Goal: Task Accomplishment & Management: Complete application form

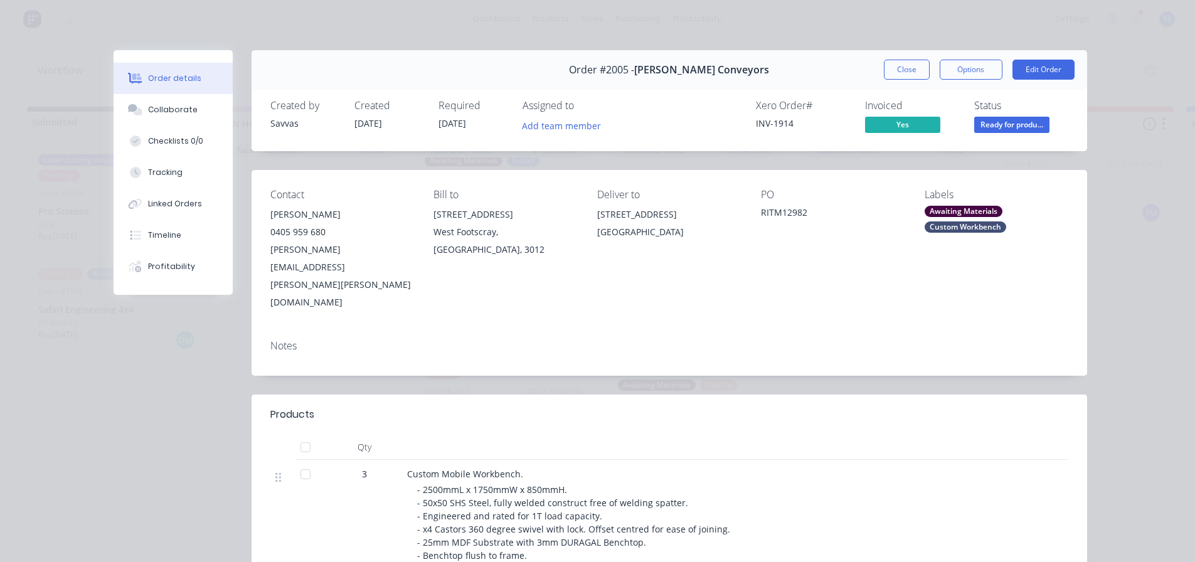
click at [905, 80] on div "Order #2005 - [PERSON_NAME] Conveyors Close Options Edit Order" at bounding box center [670, 70] width 836 height 40
click at [903, 73] on button "Close" at bounding box center [907, 70] width 46 height 20
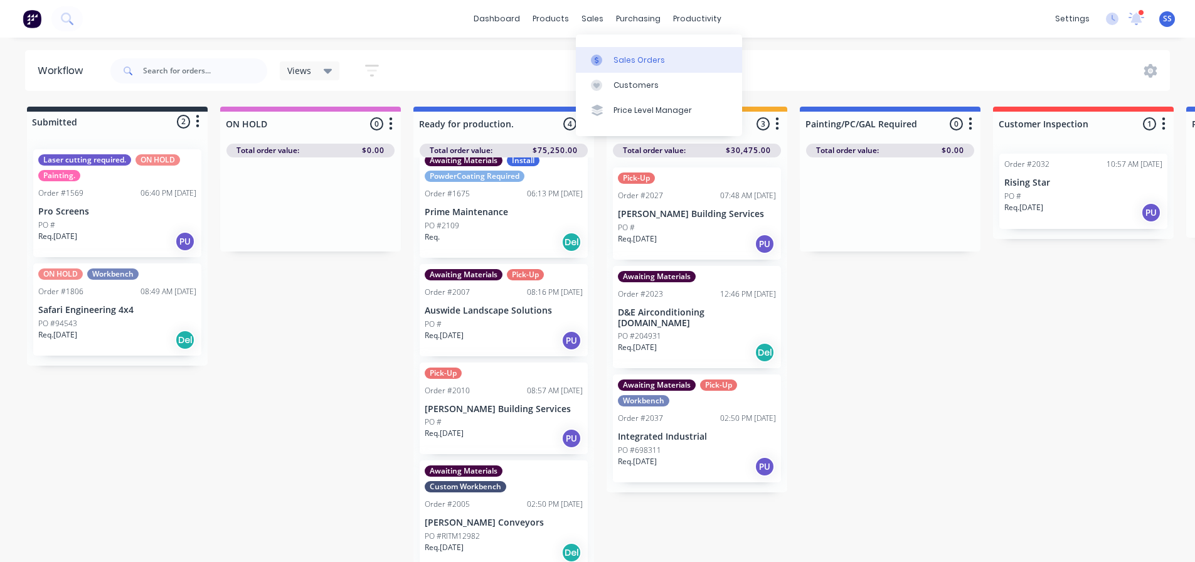
click at [622, 63] on div "Sales Orders" at bounding box center [639, 60] width 51 height 11
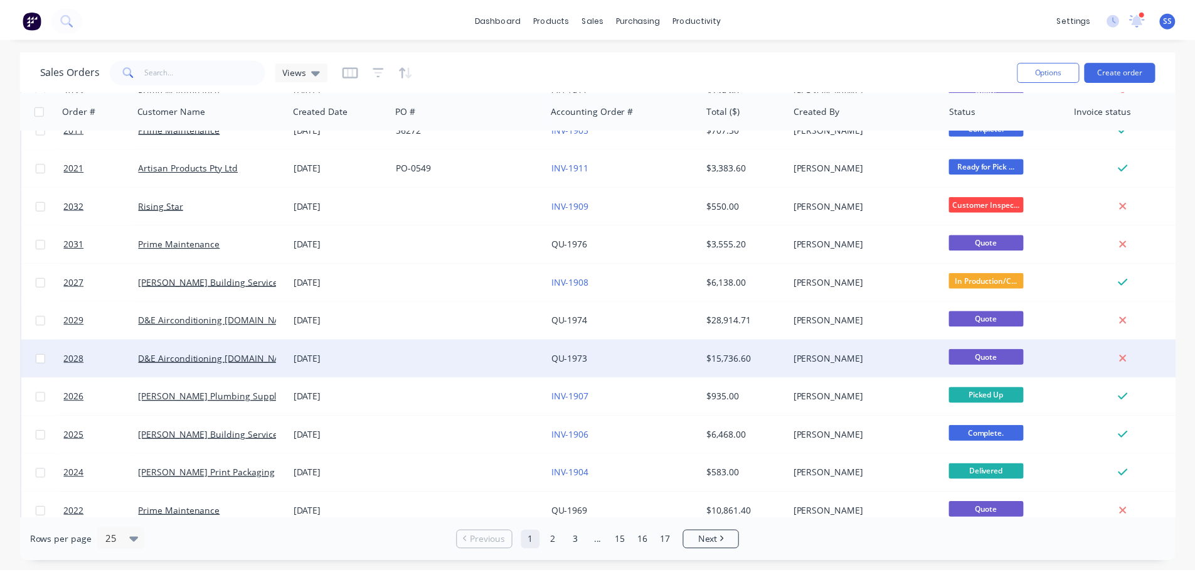
scroll to position [502, 0]
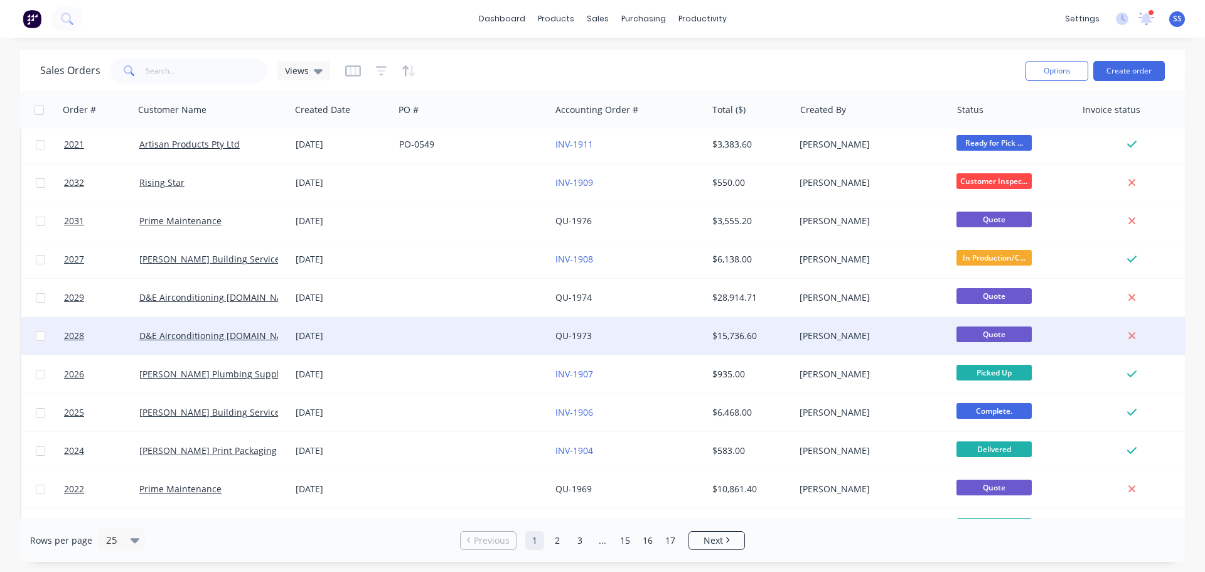
click at [449, 333] on div at bounding box center [472, 336] width 156 height 38
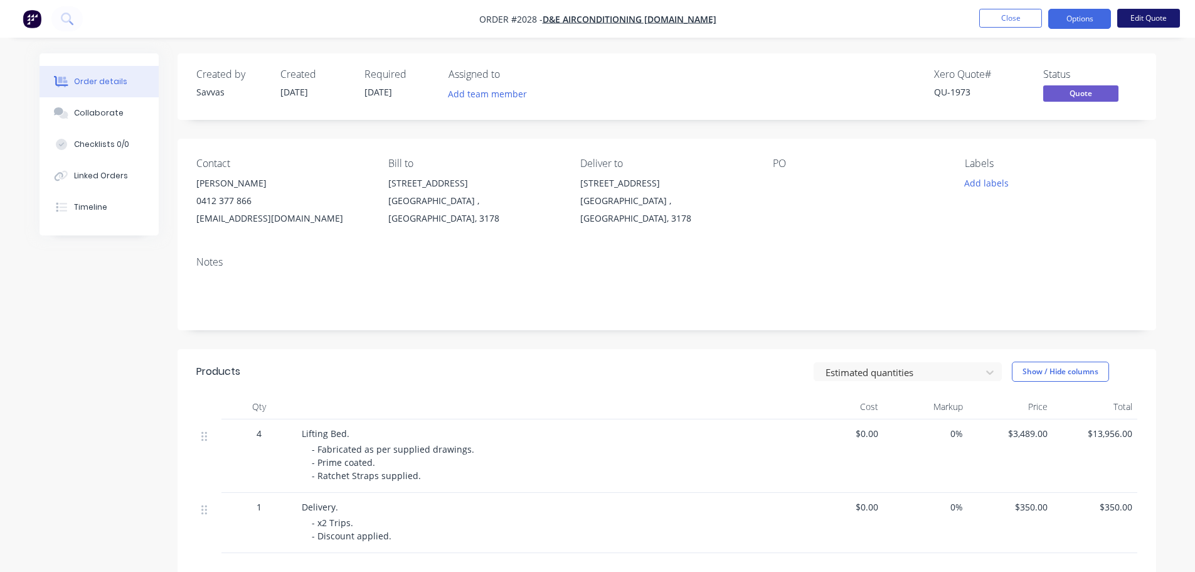
click at [1134, 19] on button "Edit Quote" at bounding box center [1149, 18] width 63 height 19
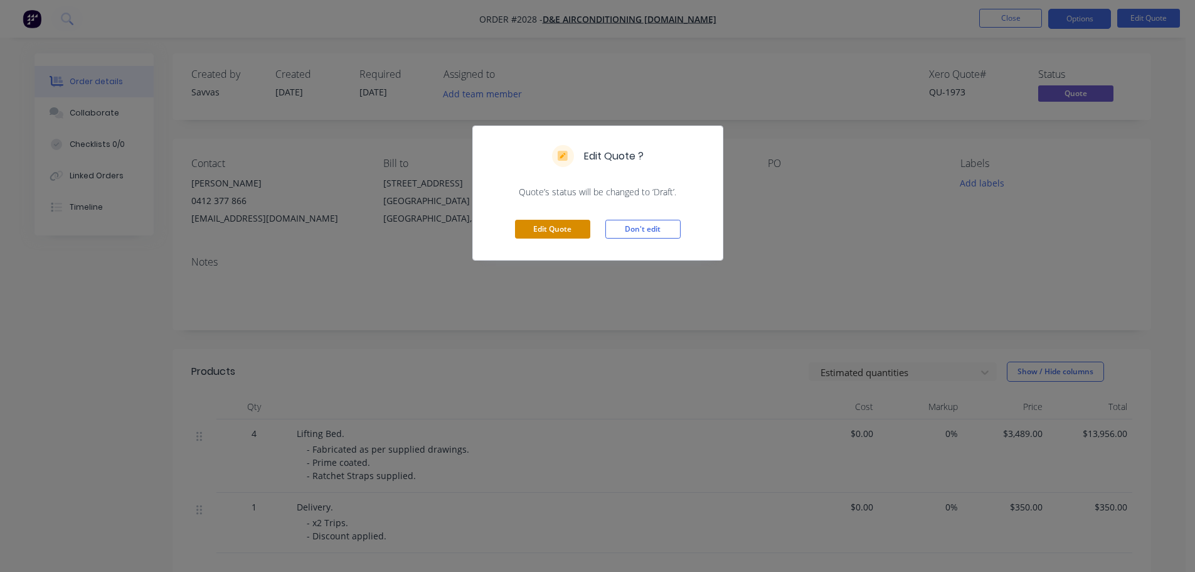
click at [569, 230] on button "Edit Quote" at bounding box center [552, 229] width 75 height 19
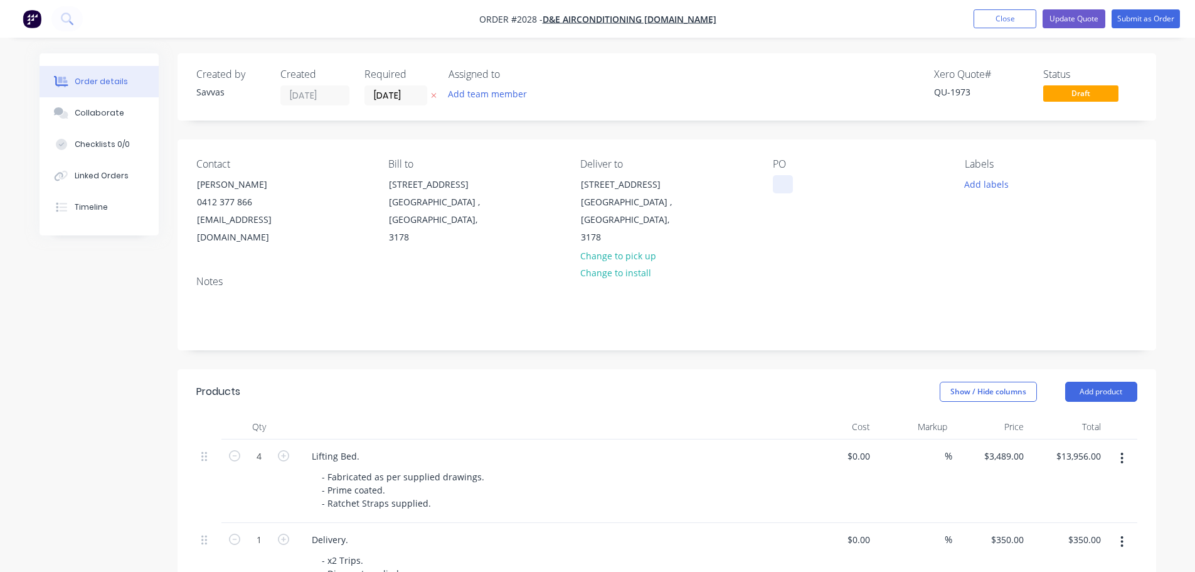
click at [782, 189] on div at bounding box center [783, 184] width 20 height 18
click at [787, 184] on div at bounding box center [783, 184] width 20 height 18
paste div
click at [1128, 20] on button "Submit as Order" at bounding box center [1146, 18] width 68 height 19
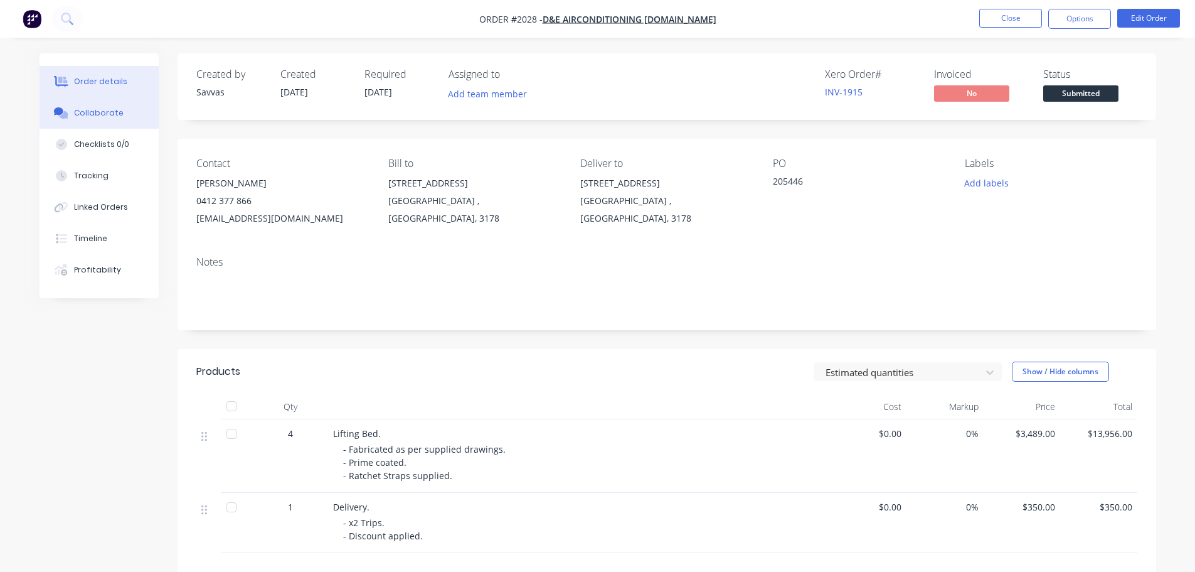
click at [123, 114] on button "Collaborate" at bounding box center [99, 112] width 119 height 31
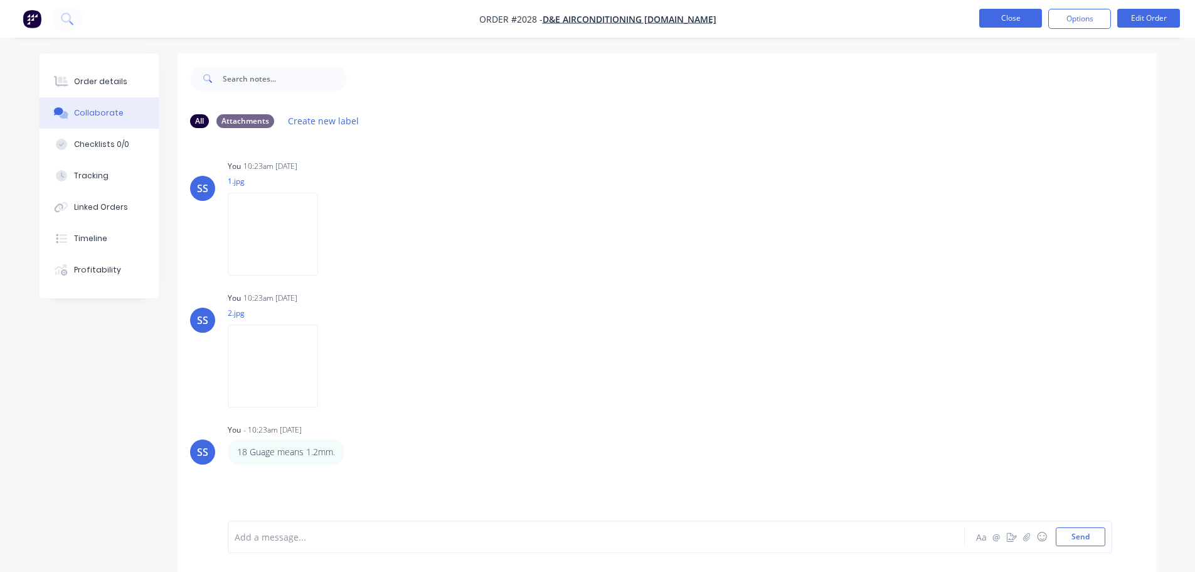
click at [1000, 21] on button "Close" at bounding box center [1010, 18] width 63 height 19
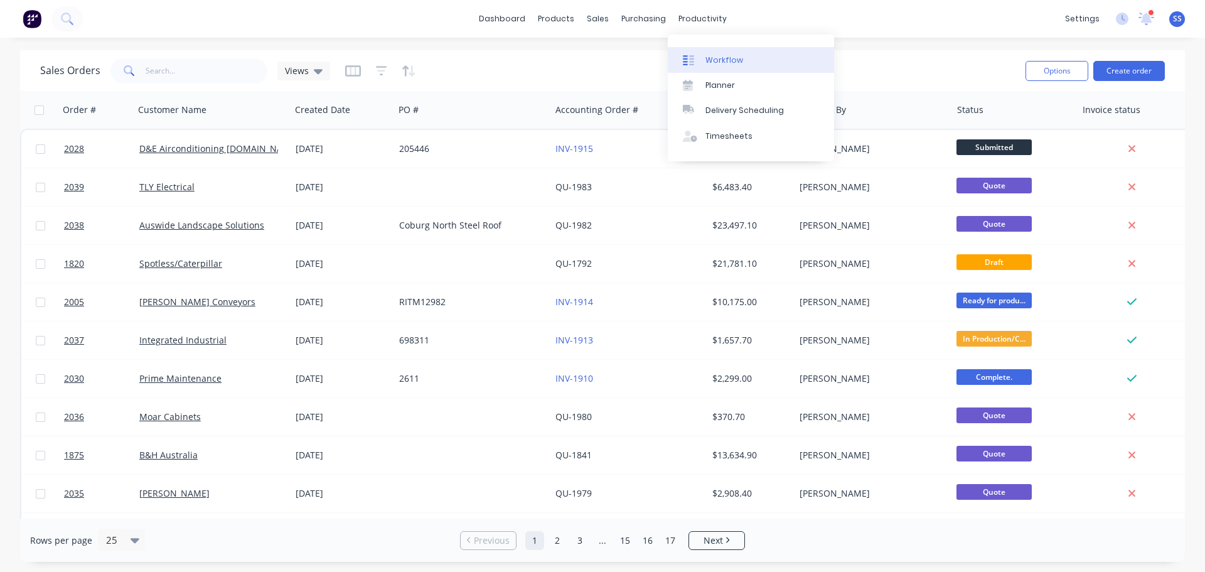
click at [703, 53] on link "Workflow" at bounding box center [751, 59] width 166 height 25
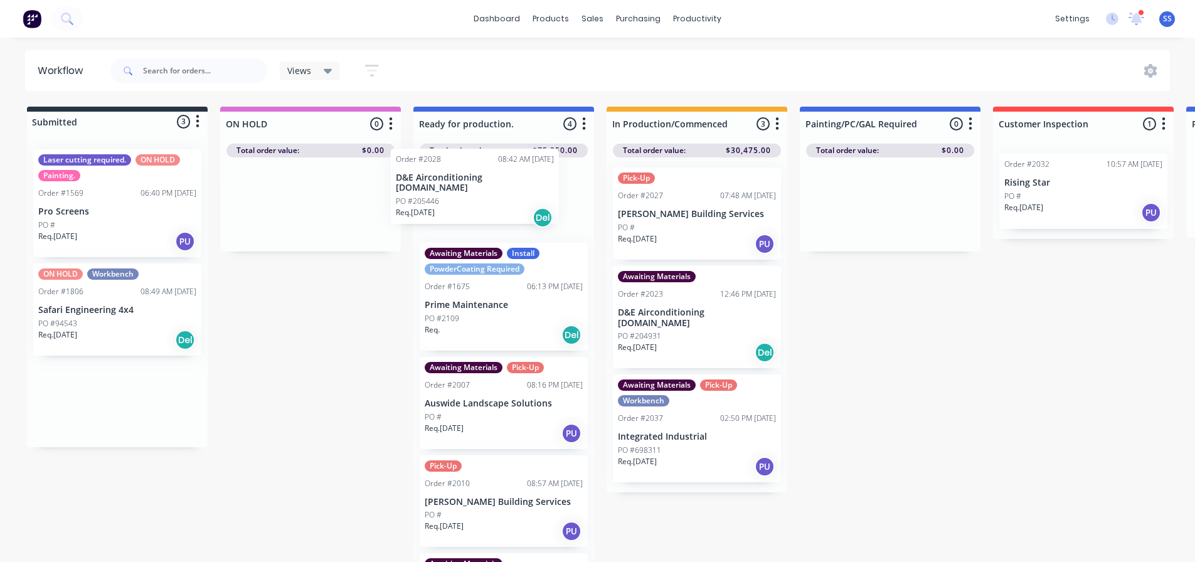
drag, startPoint x: 163, startPoint y: 400, endPoint x: 540, endPoint y: 188, distance: 433.0
click at [540, 188] on div "Submitted 3 Status colour #273444 hex #273444 Save Cancel Summaries Total order…" at bounding box center [1128, 338] width 2275 height 462
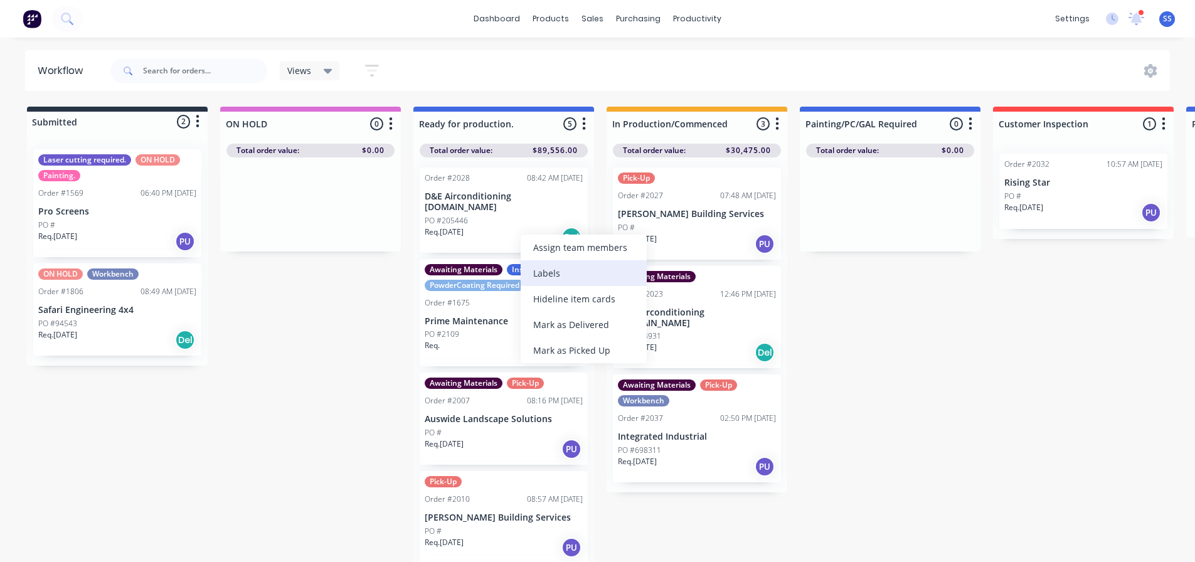
click at [569, 277] on div "Labels" at bounding box center [584, 273] width 126 height 26
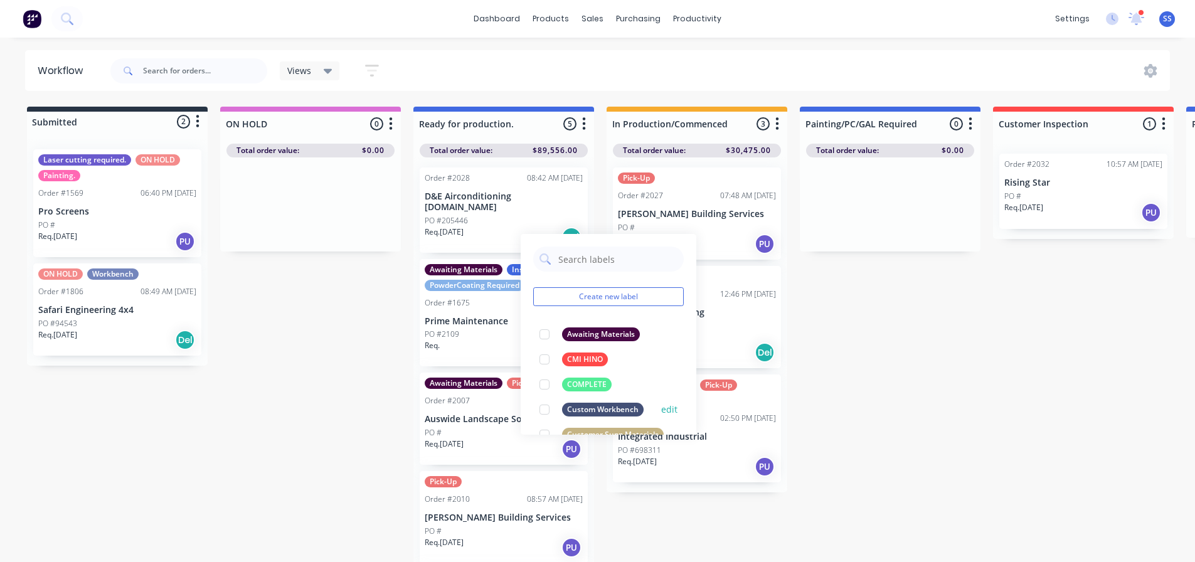
click at [546, 409] on div at bounding box center [544, 409] width 25 height 25
click at [971, 363] on div "Submitted 2 Status colour #273444 hex #273444 Save Cancel Summaries Total order…" at bounding box center [1128, 338] width 2275 height 462
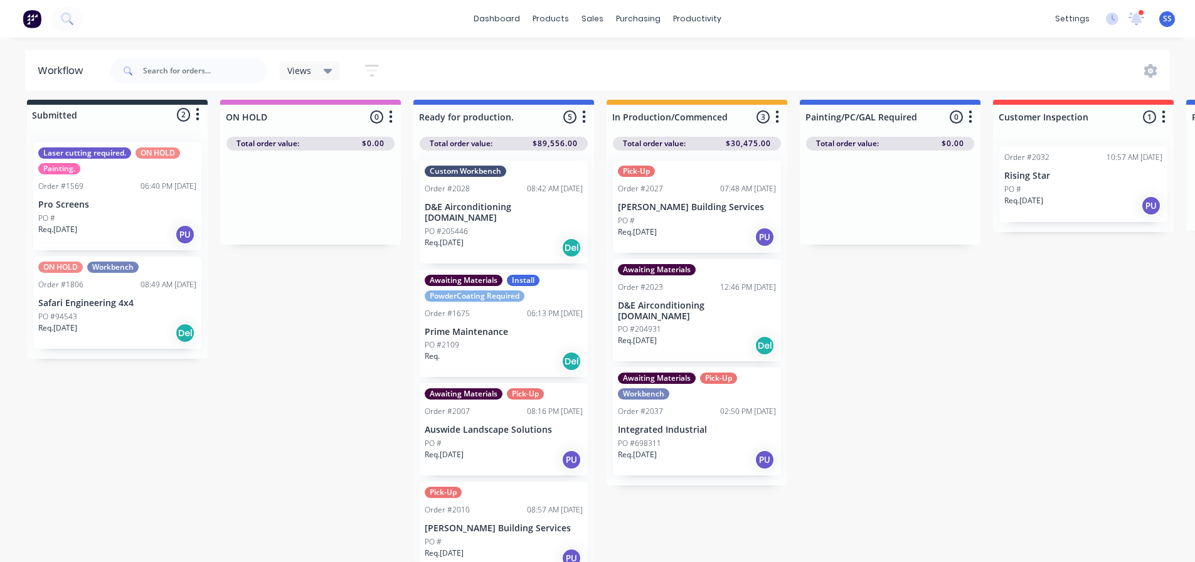
click at [517, 237] on div "Req. [DATE] Del" at bounding box center [504, 247] width 158 height 21
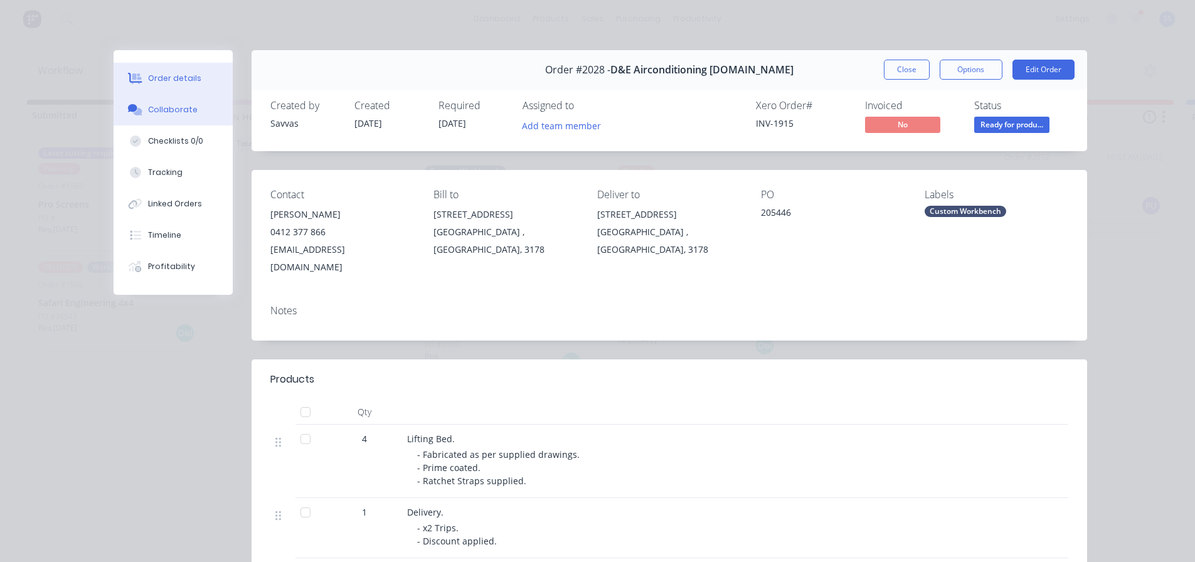
click at [154, 119] on button "Collaborate" at bounding box center [173, 109] width 119 height 31
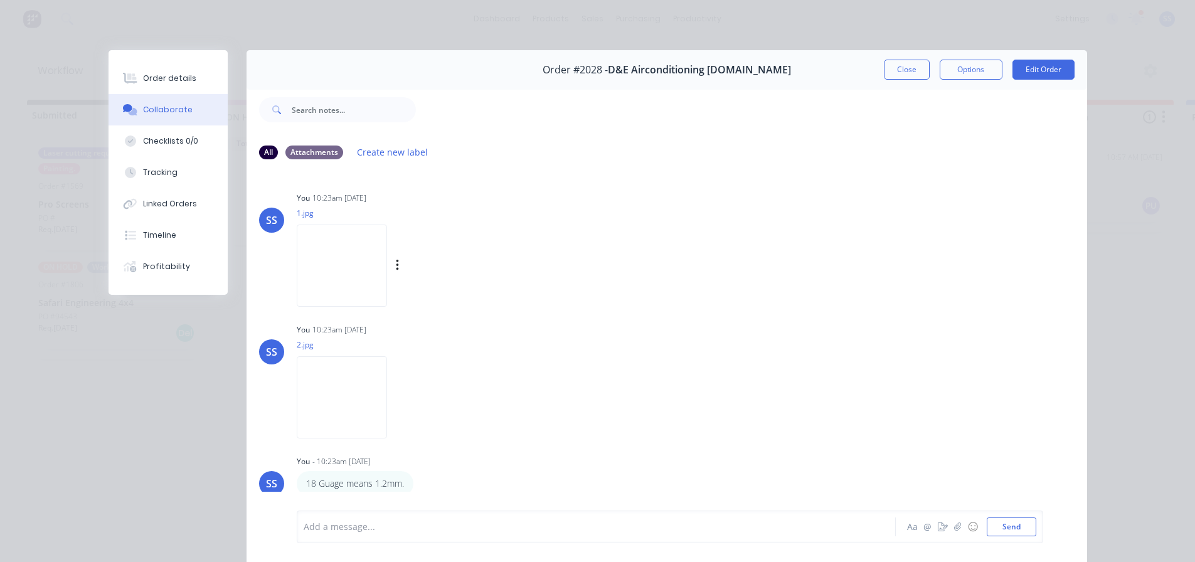
click at [314, 234] on img at bounding box center [342, 266] width 90 height 82
click at [888, 72] on button "Close" at bounding box center [907, 70] width 46 height 20
